Goal: Task Accomplishment & Management: Manage account settings

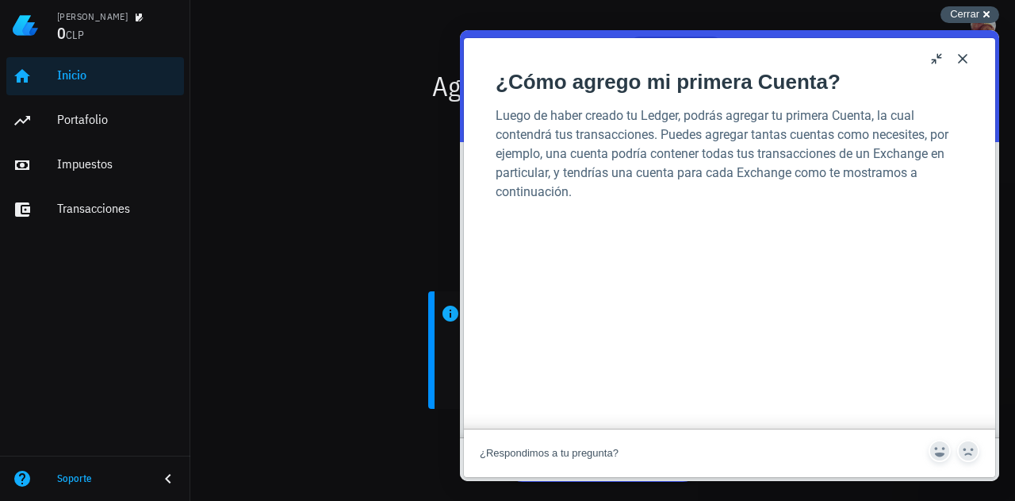
click at [973, 19] on span "Cerrar" at bounding box center [964, 14] width 29 height 12
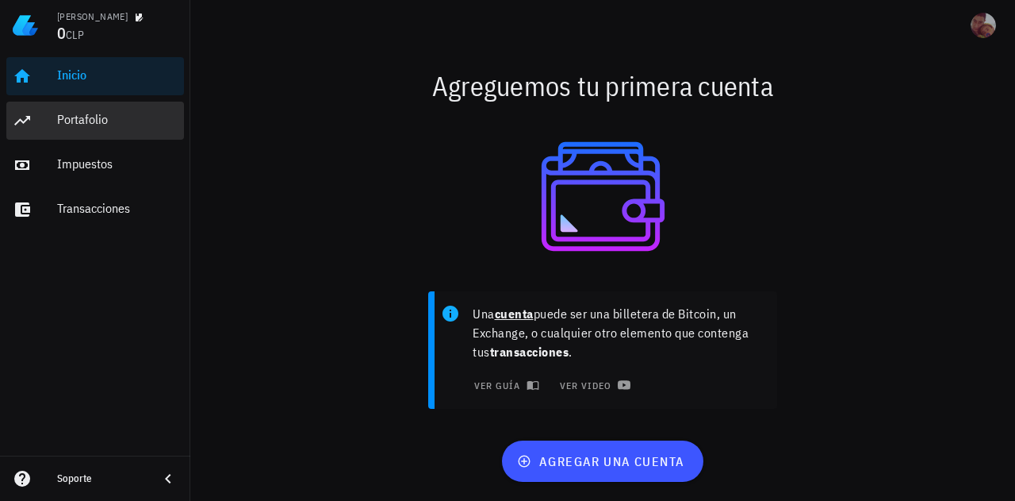
click at [110, 123] on div "Portafolio" at bounding box center [117, 119] width 121 height 15
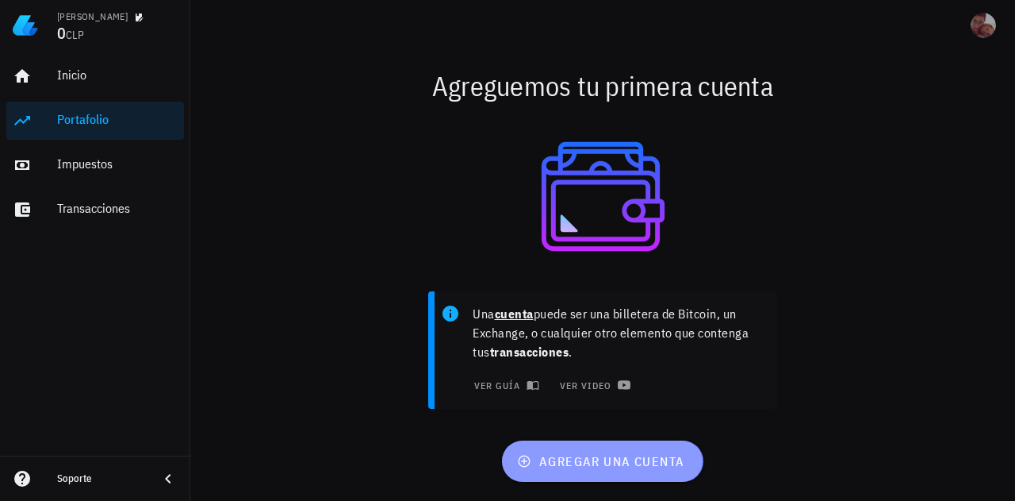
click at [594, 470] on button "agregar una cuenta" at bounding box center [602, 460] width 201 height 41
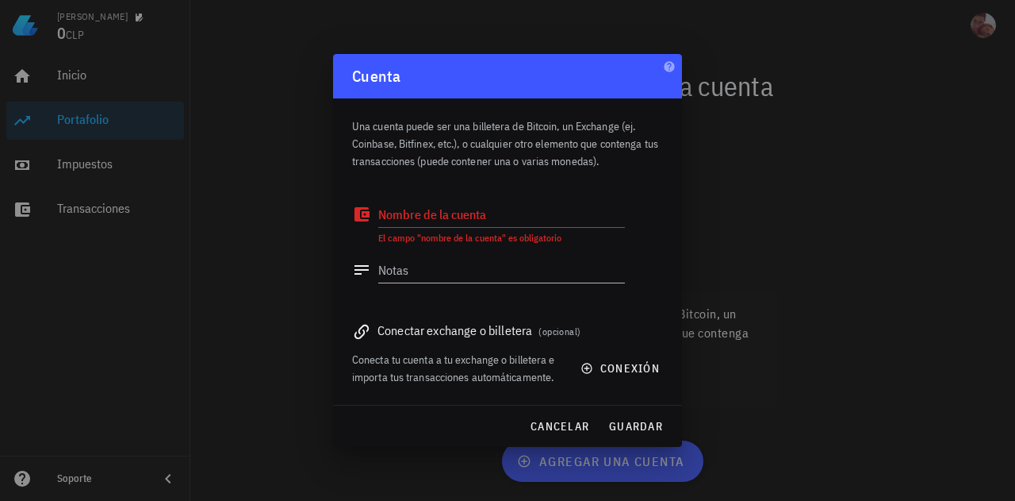
click at [793, 134] on div at bounding box center [507, 250] width 1015 height 501
click at [581, 420] on span "cancelar" at bounding box center [559, 426] width 59 height 14
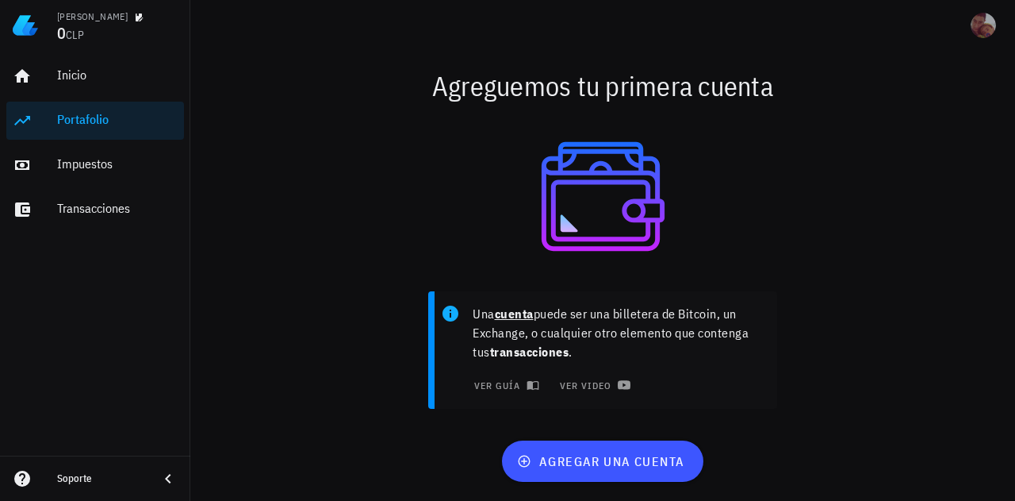
click at [29, 25] on img at bounding box center [25, 25] width 25 height 25
click at [140, 468] on div "Soporte" at bounding box center [101, 478] width 89 height 25
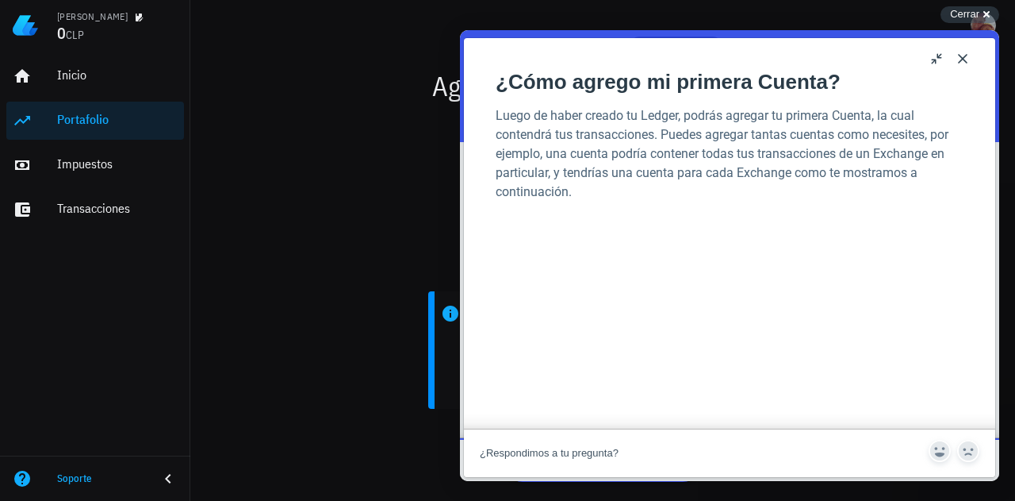
click at [140, 468] on div "Soporte" at bounding box center [101, 478] width 89 height 25
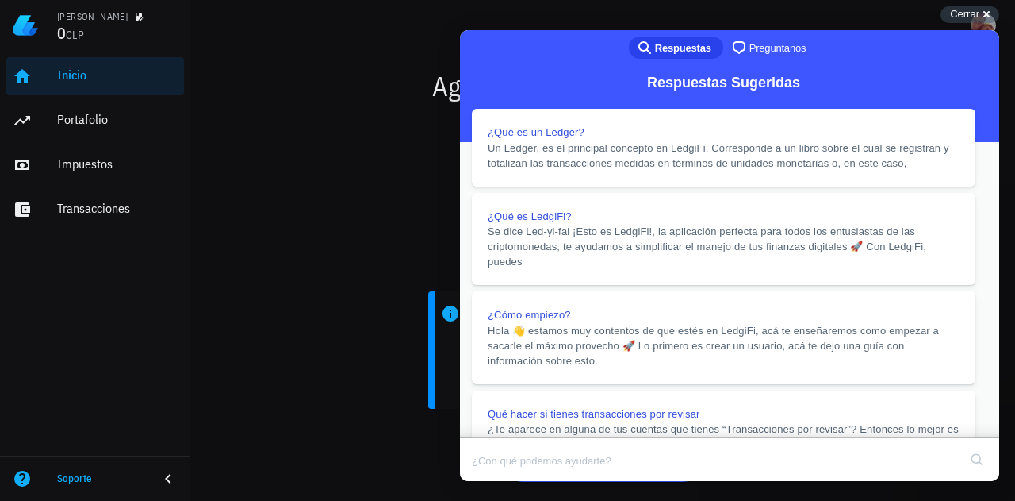
click at [489, 482] on button "Close" at bounding box center [475, 492] width 29 height 21
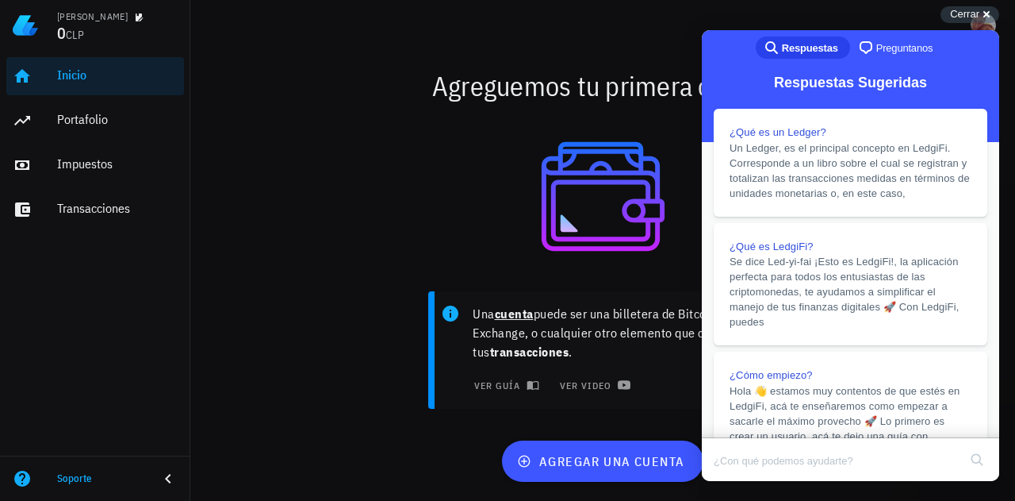
click at [391, 56] on div "Agreguemos tu primera cuenta Una cuenta puede ser una billetera de Bitcoin, un …" at bounding box center [602, 276] width 825 height 450
click at [981, 10] on div "Cerrar cross-small" at bounding box center [970, 14] width 59 height 17
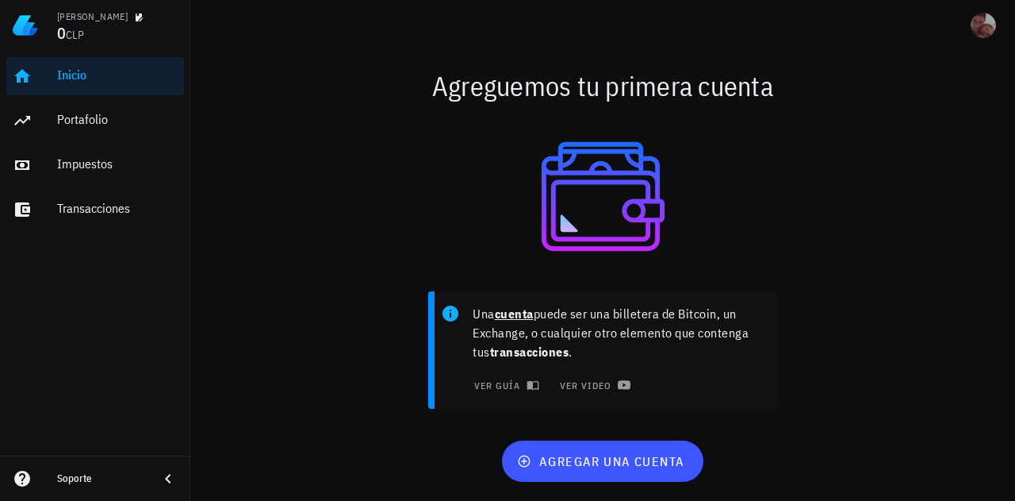
click at [23, 22] on img at bounding box center [25, 25] width 25 height 25
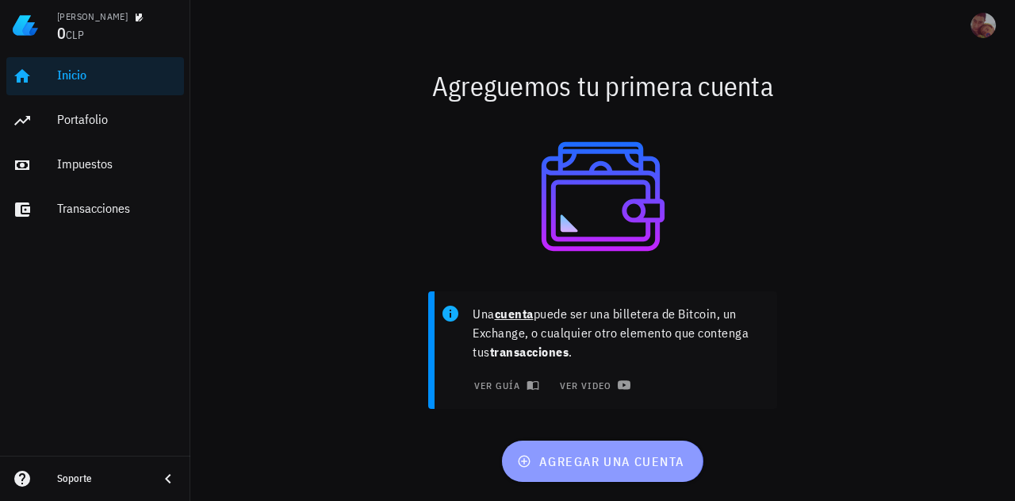
click at [524, 461] on icon "button" at bounding box center [525, 461] width 12 height 12
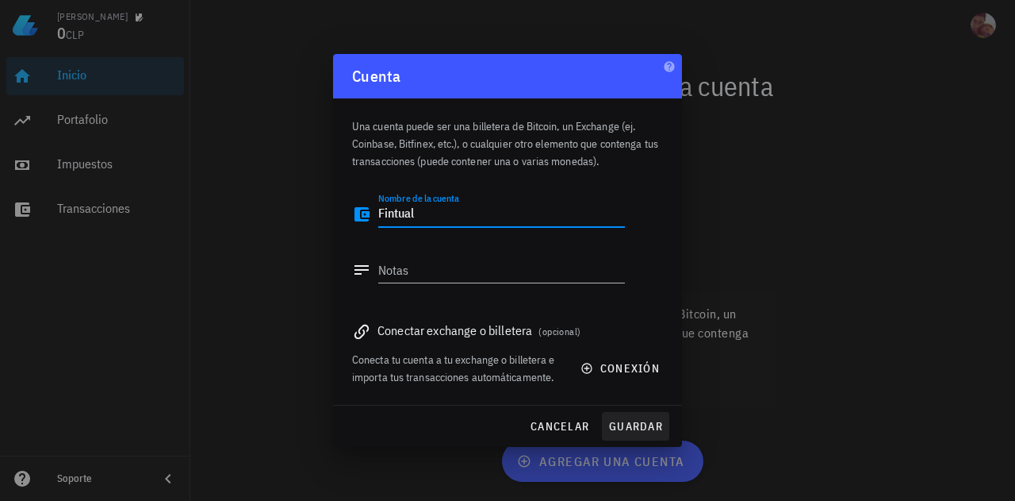
type textarea "Fintual"
click at [635, 431] on span "guardar" at bounding box center [635, 426] width 55 height 14
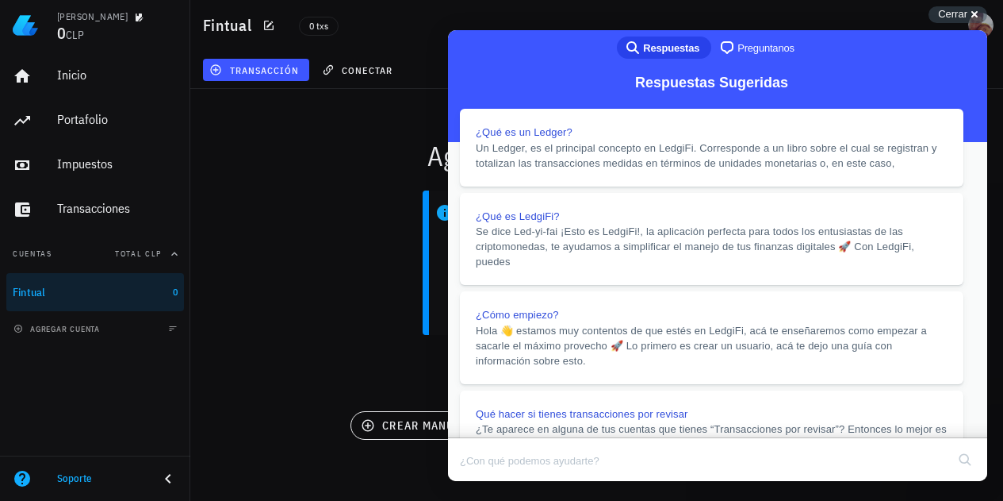
click at [478, 482] on button "Close" at bounding box center [463, 492] width 29 height 21
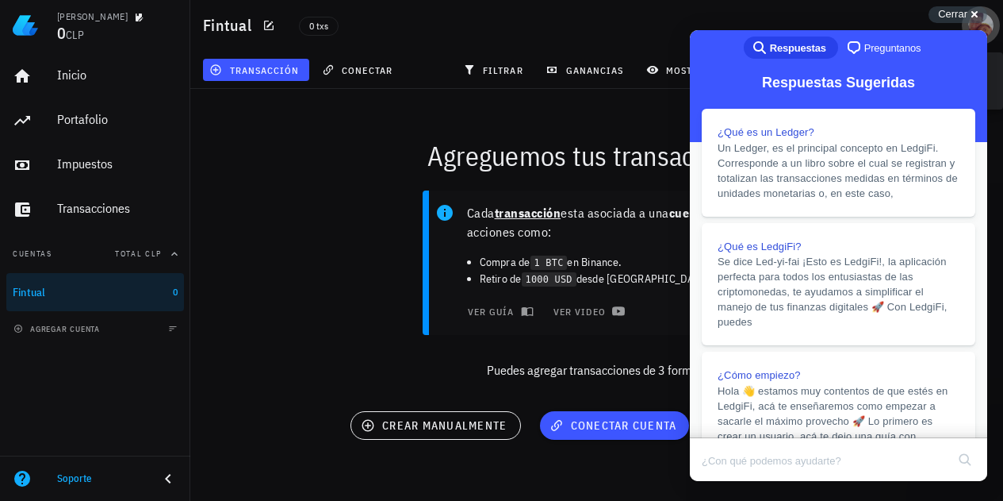
click at [967, 23] on span "button" at bounding box center [981, 25] width 38 height 25
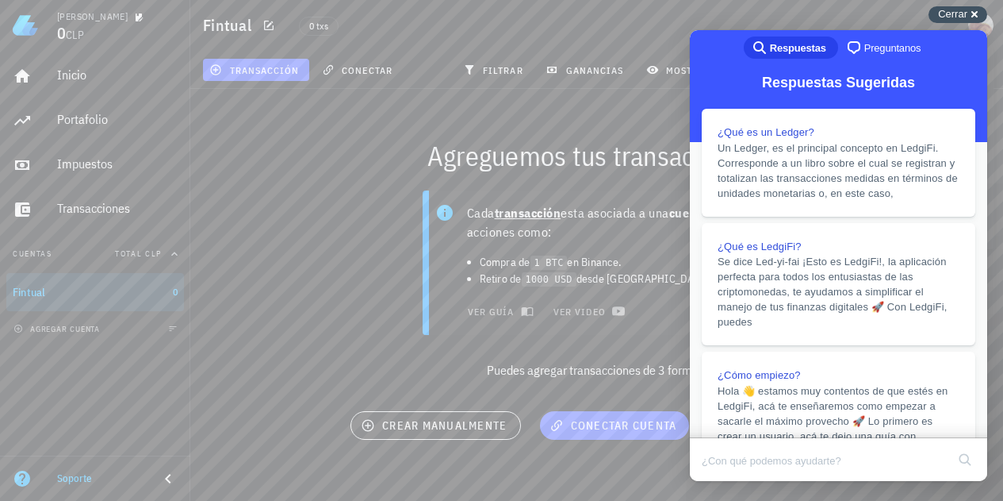
click at [948, 20] on span "Cerrar" at bounding box center [952, 14] width 29 height 12
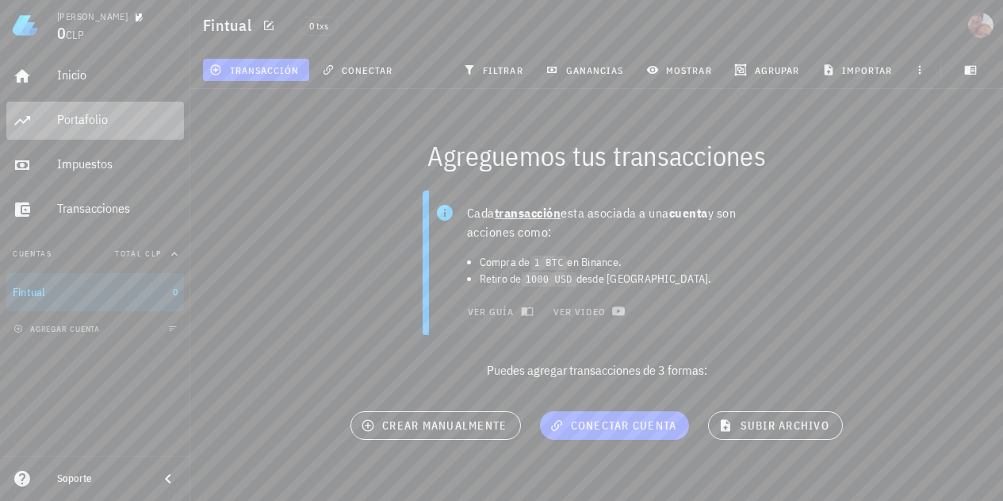
click at [98, 132] on div "Portafolio" at bounding box center [117, 120] width 121 height 36
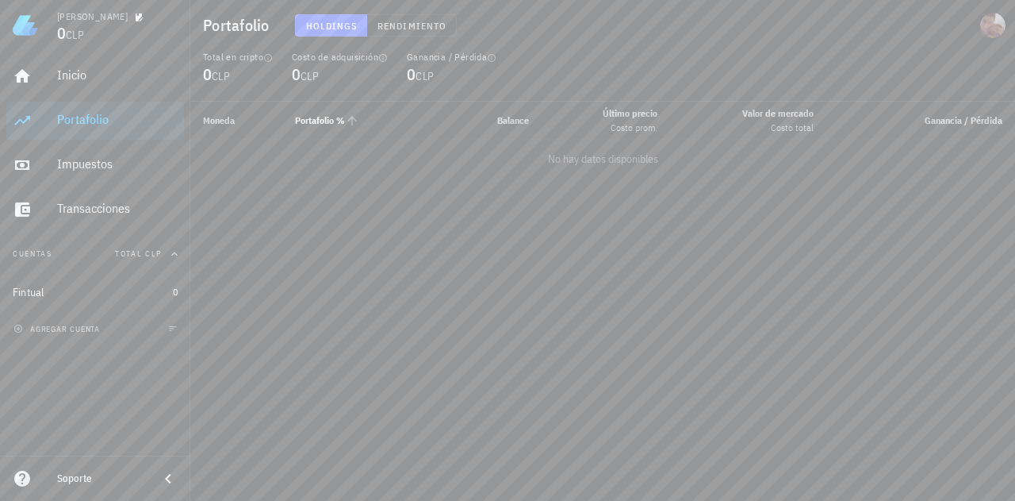
click at [405, 139] on th "Portafolio %" at bounding box center [354, 121] width 144 height 38
click at [271, 178] on div "Moneda Portafolio % Balance Último precio Costo prom. Valor [PERSON_NAME] Costo…" at bounding box center [602, 301] width 825 height 399
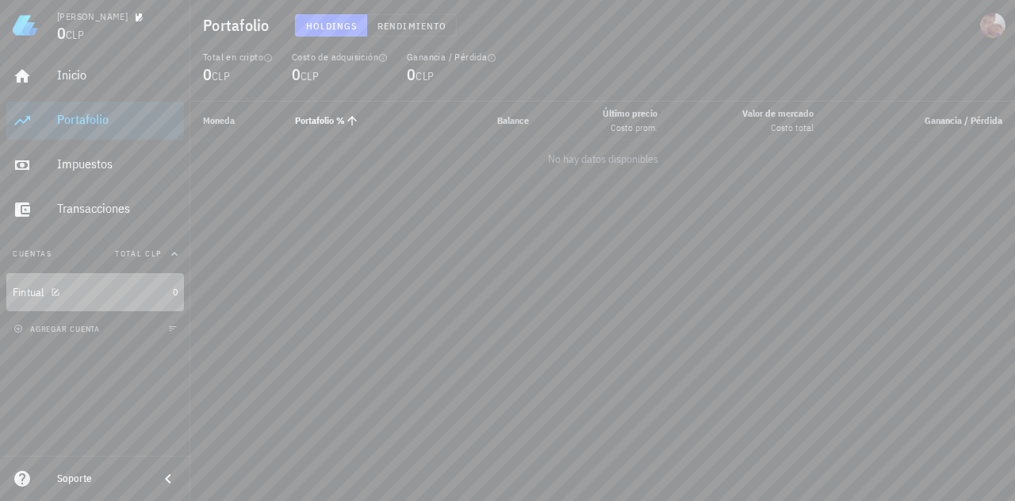
click at [69, 293] on div "Fintual" at bounding box center [90, 292] width 154 height 15
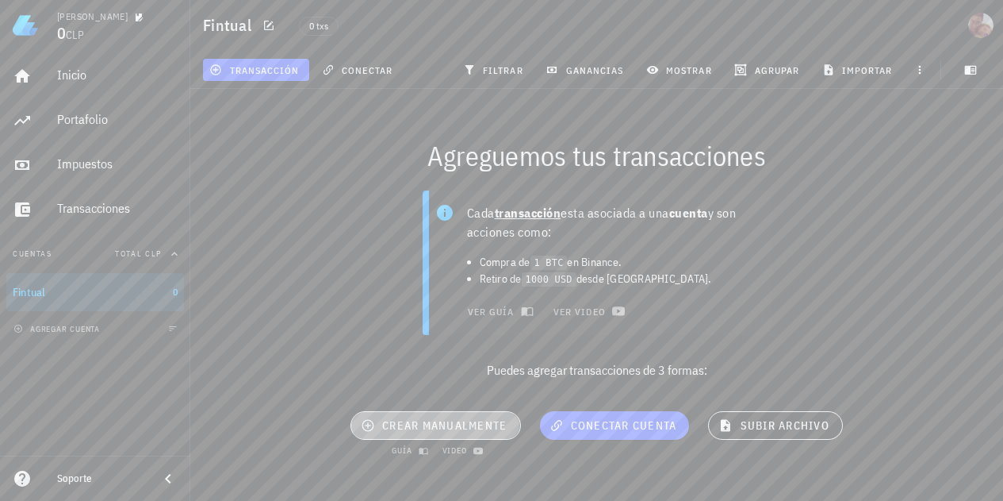
click at [416, 418] on span "crear manualmente" at bounding box center [435, 425] width 143 height 14
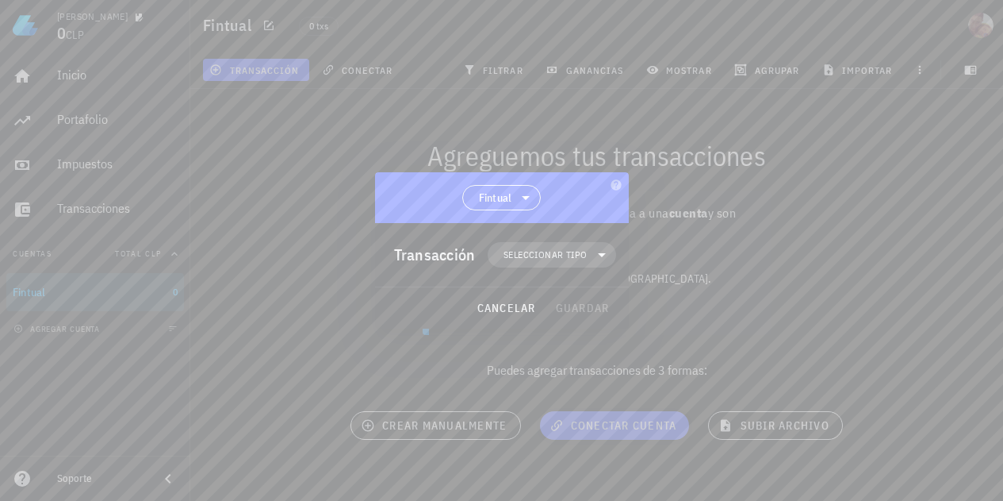
click at [551, 260] on span "Seleccionar tipo" at bounding box center [545, 255] width 83 height 16
click at [886, 236] on div at bounding box center [501, 250] width 1003 height 501
